Goal: Task Accomplishment & Management: Manage account settings

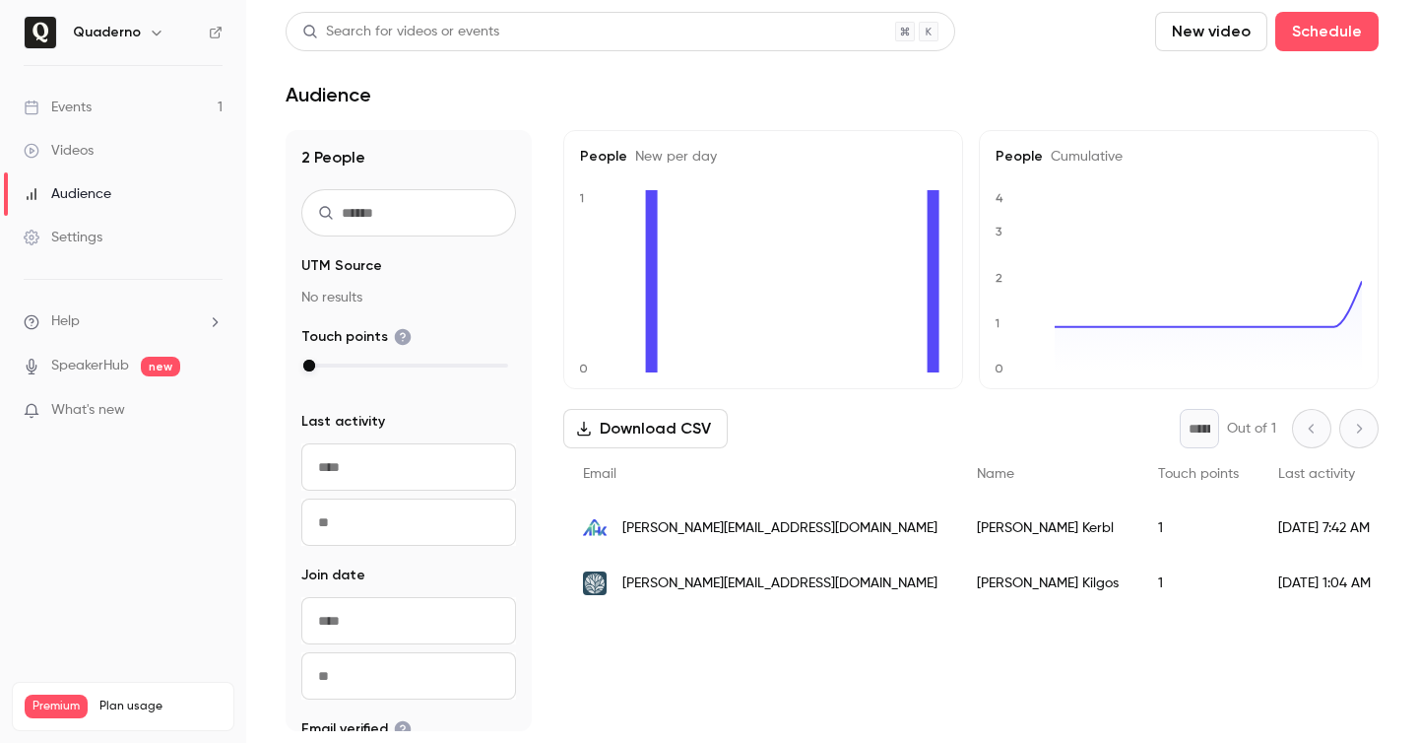
click at [126, 96] on link "Events 1" at bounding box center [123, 107] width 246 height 43
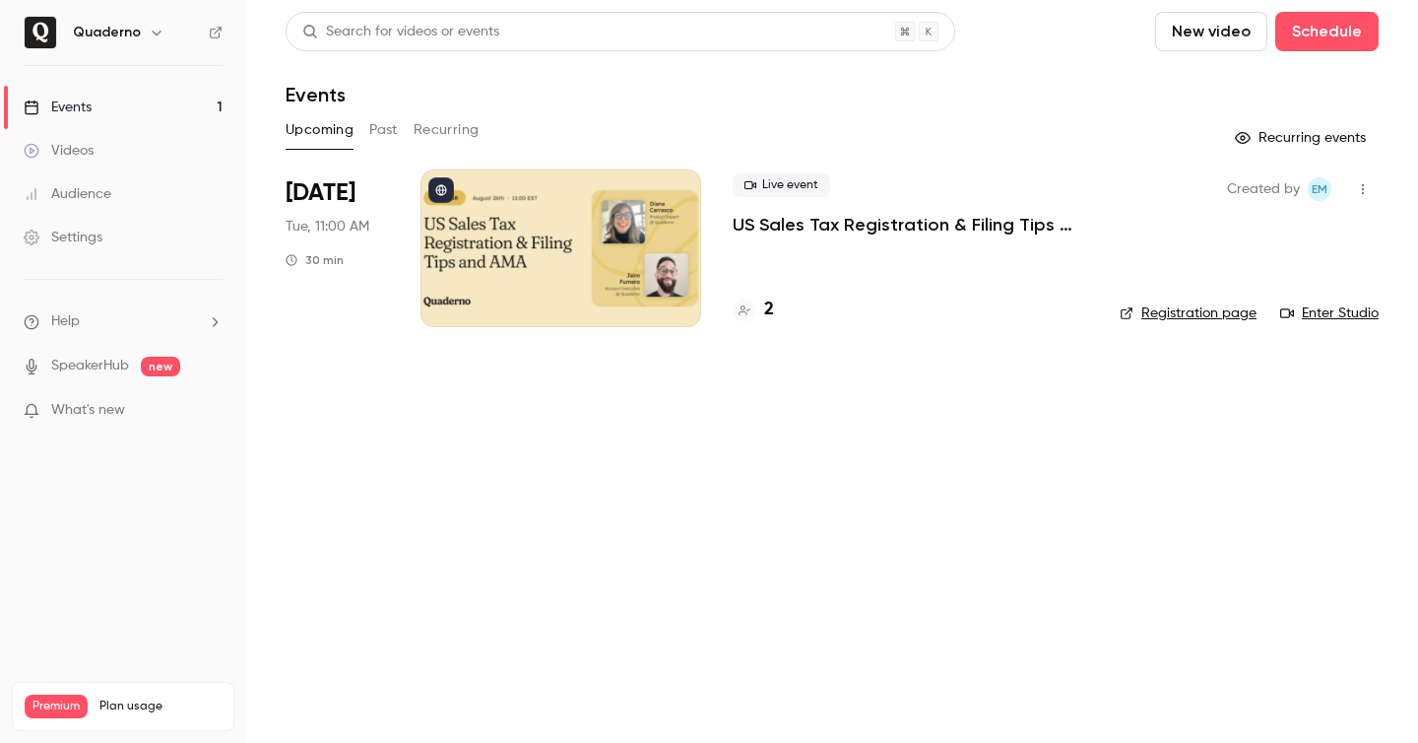
click at [102, 32] on h6 "Quaderno" at bounding box center [107, 33] width 68 height 20
click at [164, 34] on button "button" at bounding box center [157, 33] width 24 height 24
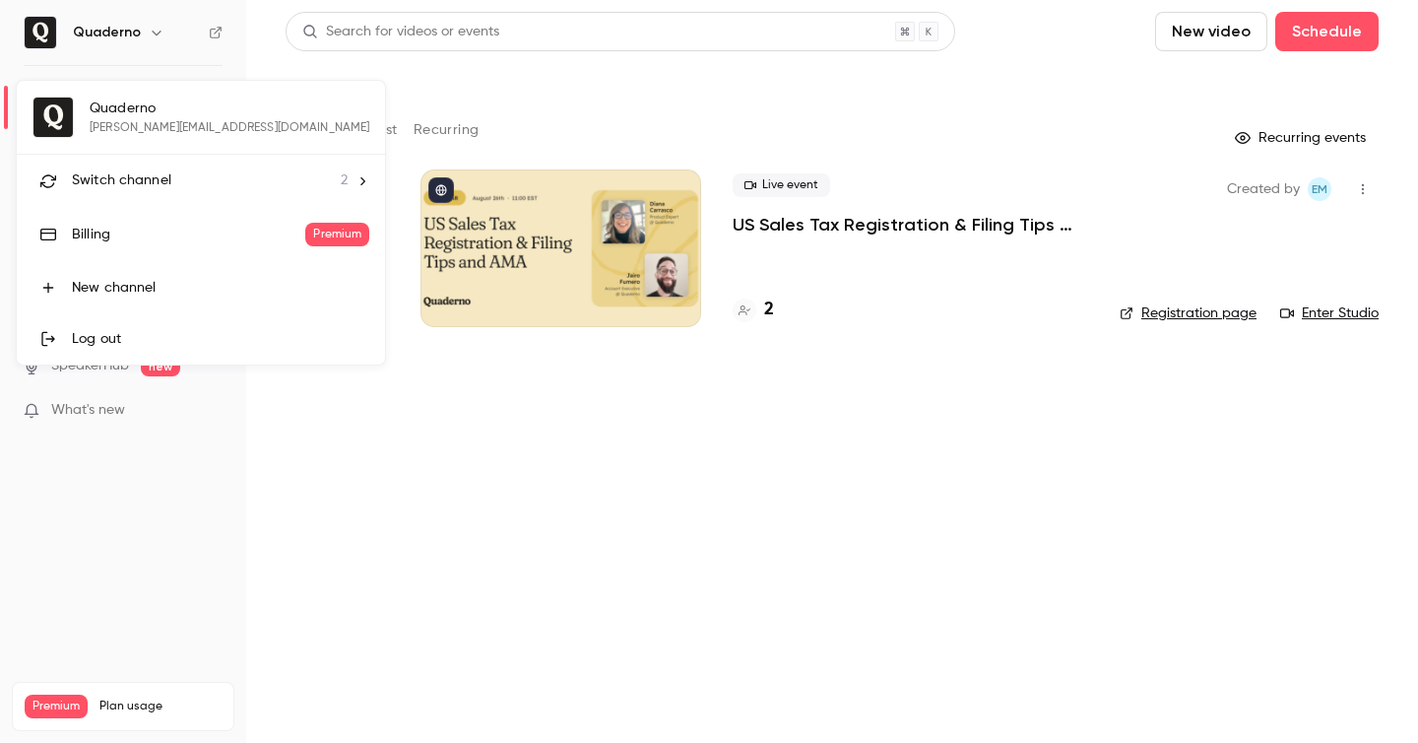
click at [162, 186] on span "Switch channel" at bounding box center [121, 180] width 99 height 21
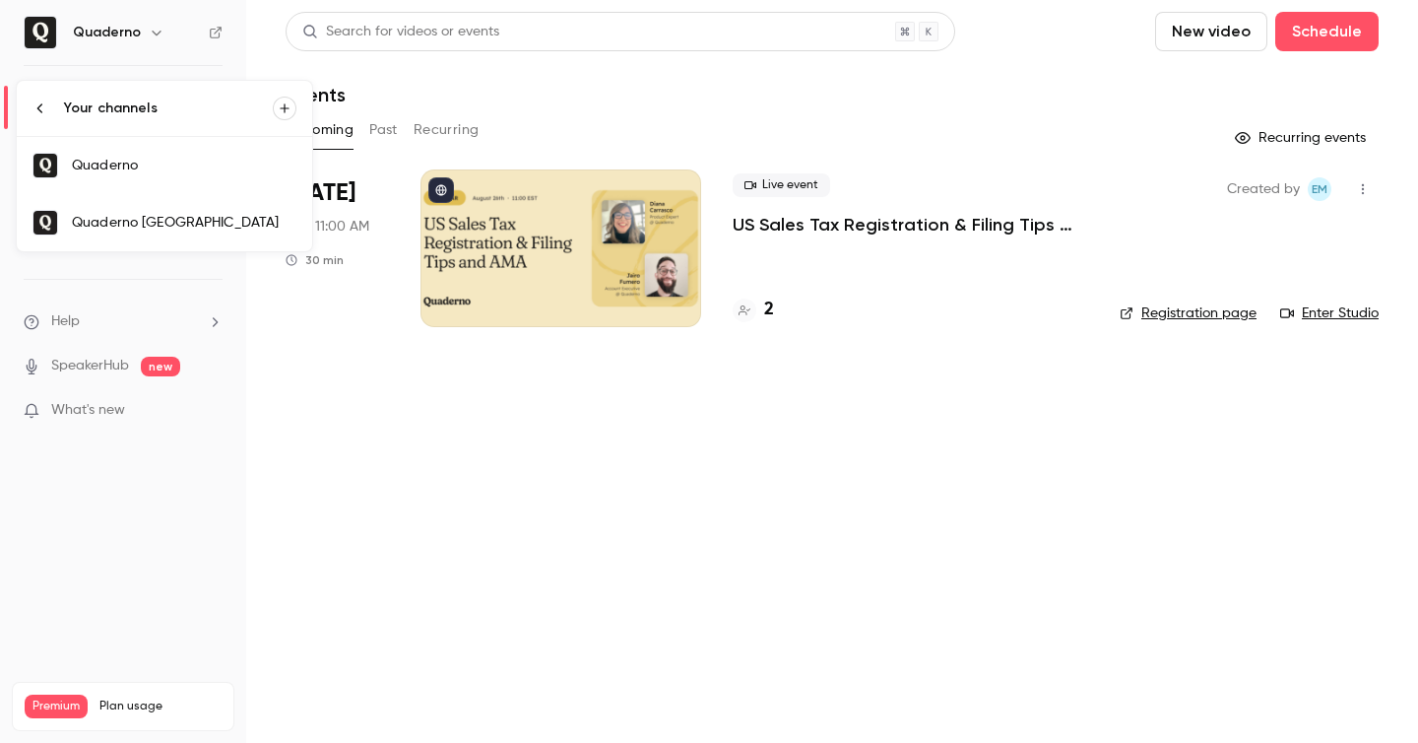
click at [188, 228] on div "Quaderno [GEOGRAPHIC_DATA]" at bounding box center [184, 223] width 225 height 20
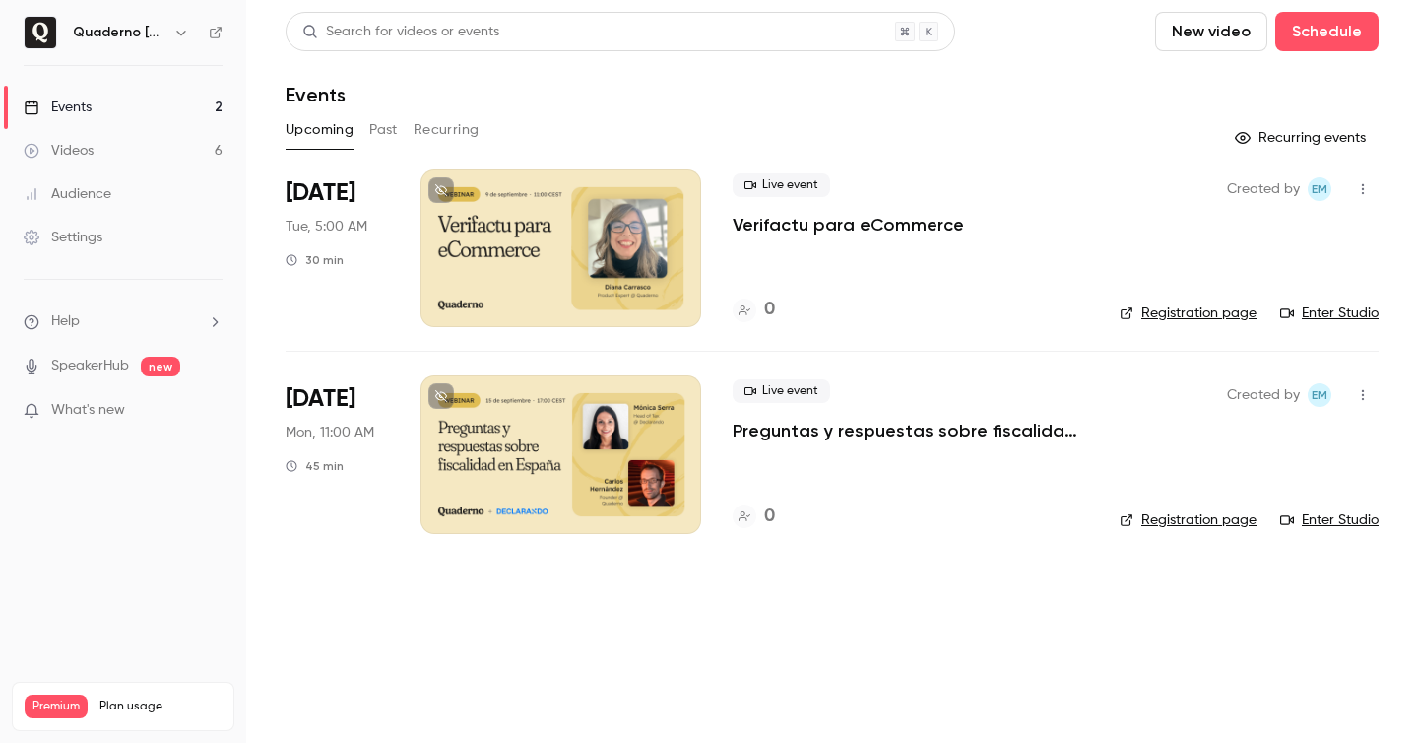
click at [855, 228] on p "Verifactu para eCommerce" at bounding box center [848, 225] width 231 height 24
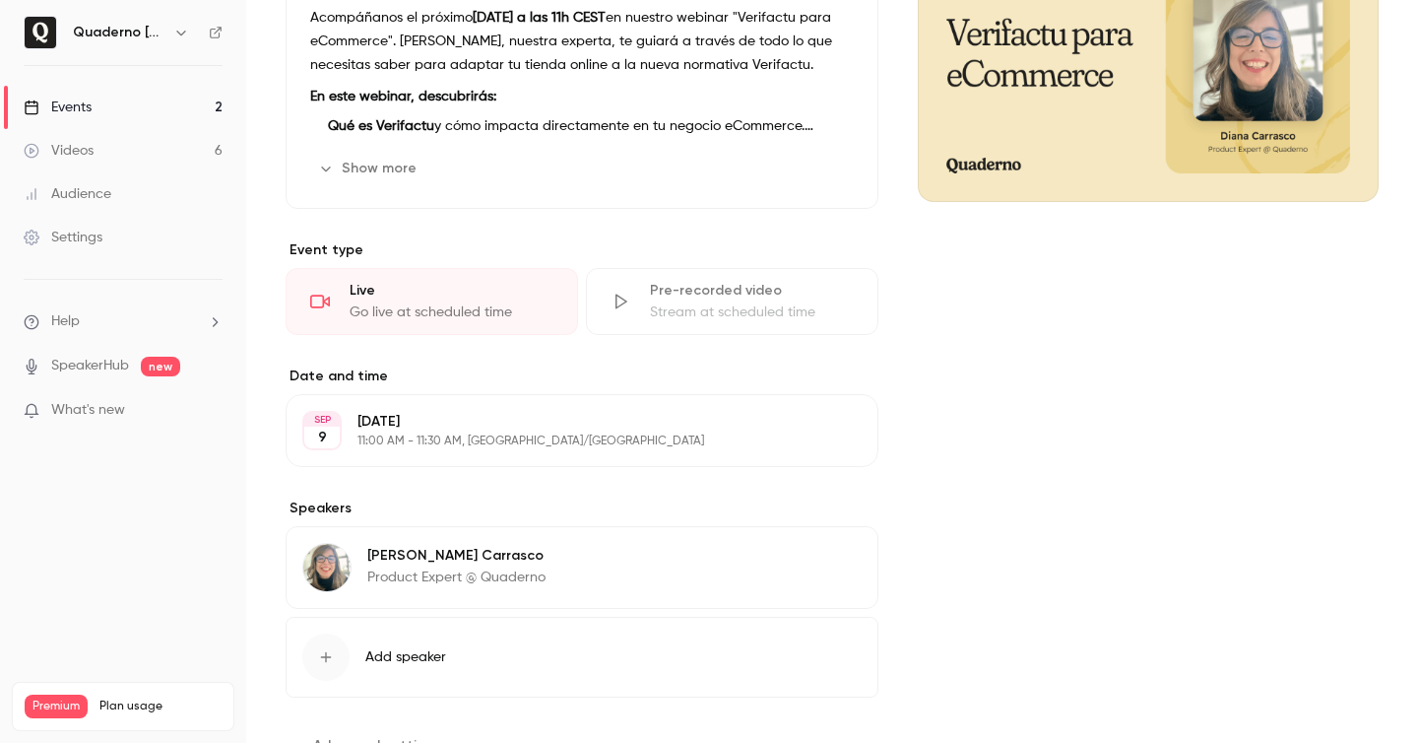
scroll to position [267, 0]
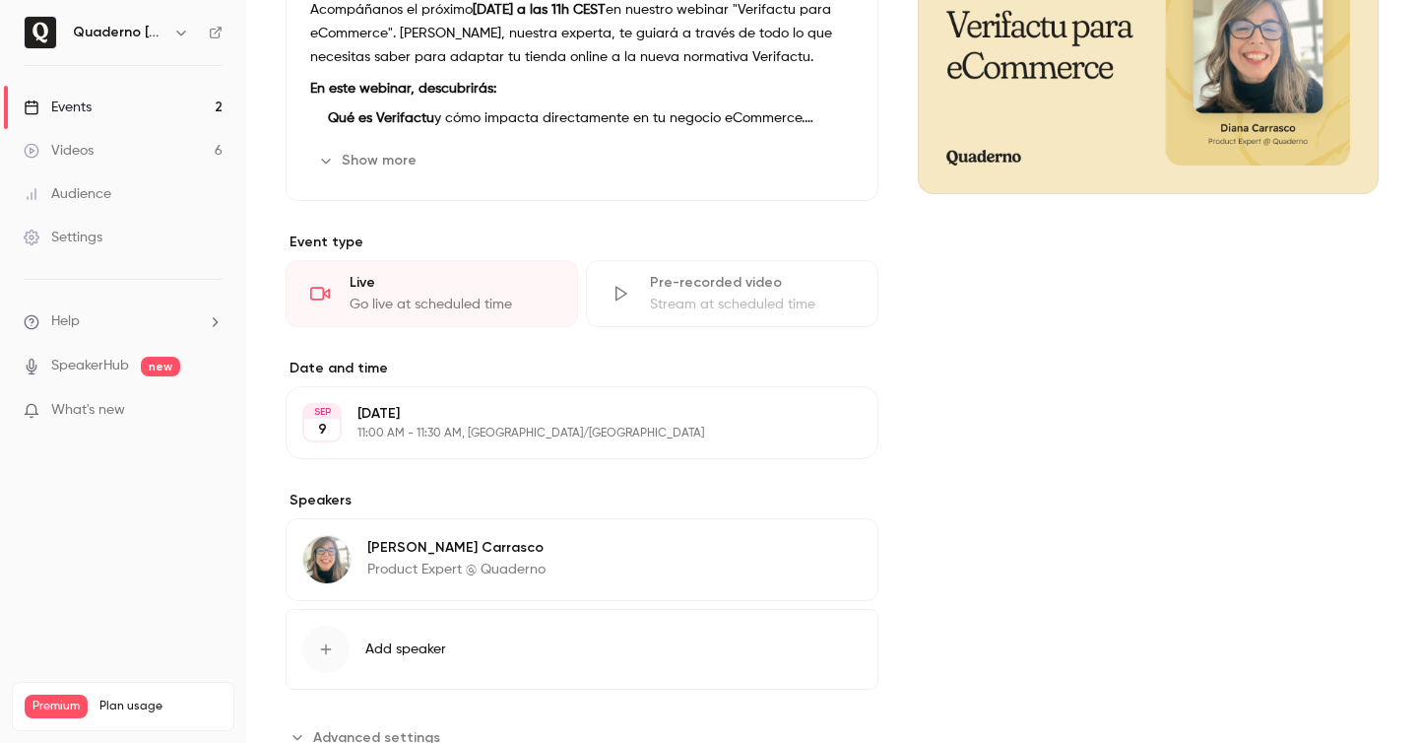
click at [813, 155] on button "Edit" at bounding box center [818, 161] width 72 height 32
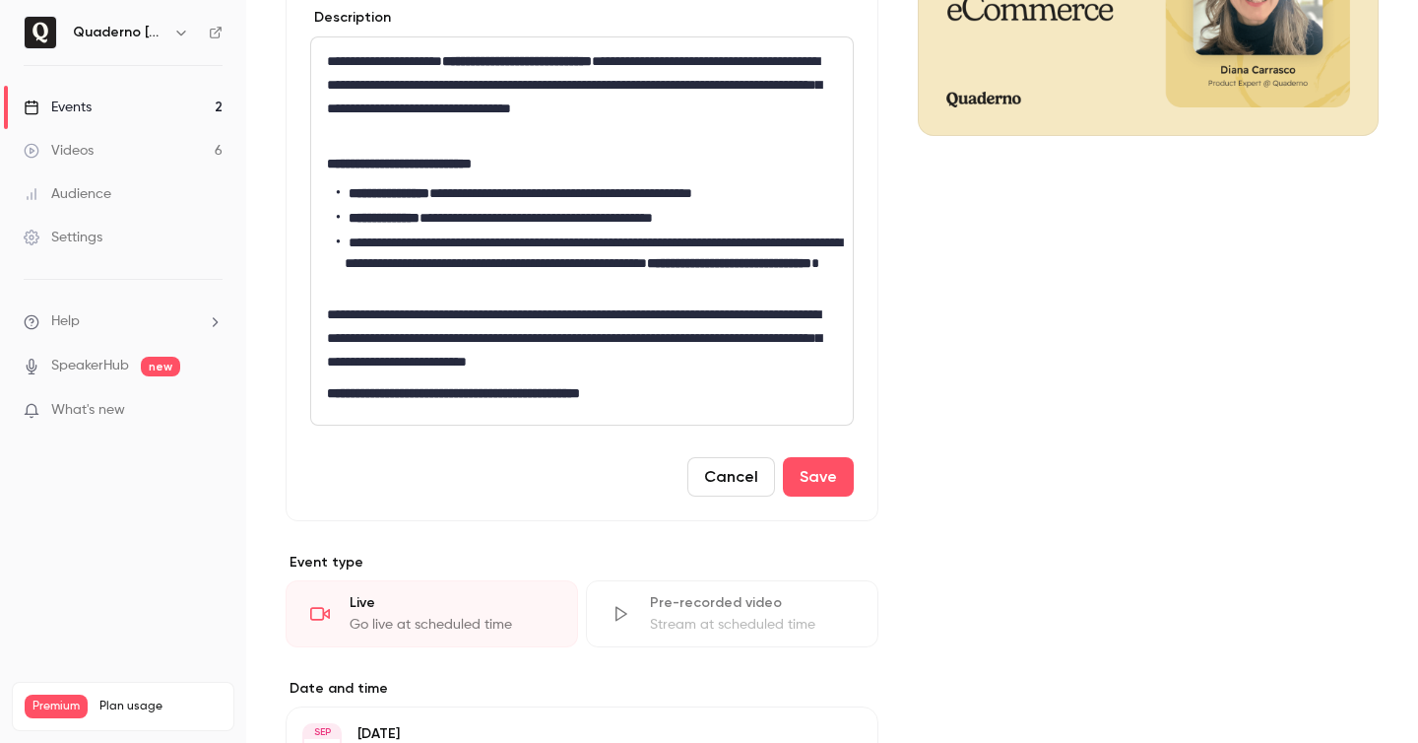
scroll to position [0, 0]
